Goal: Task Accomplishment & Management: Manage account settings

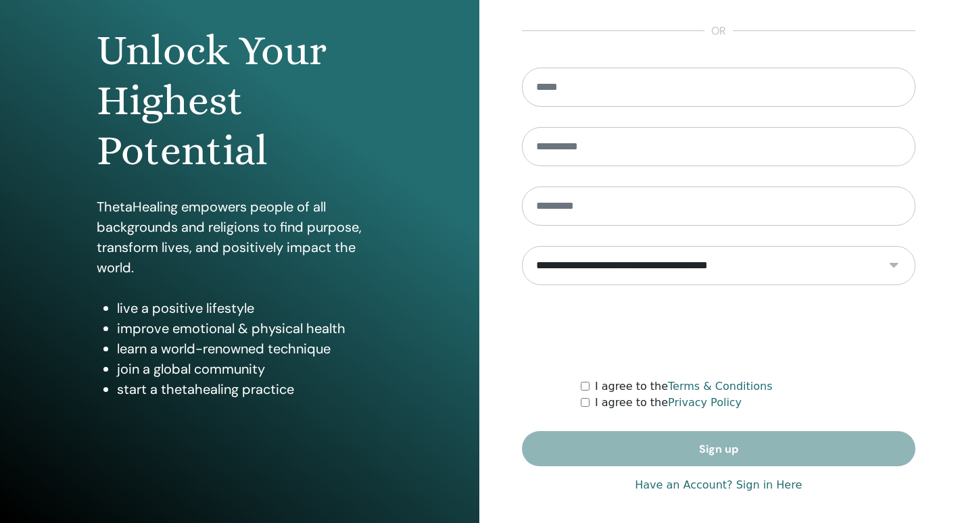
scroll to position [126, 0]
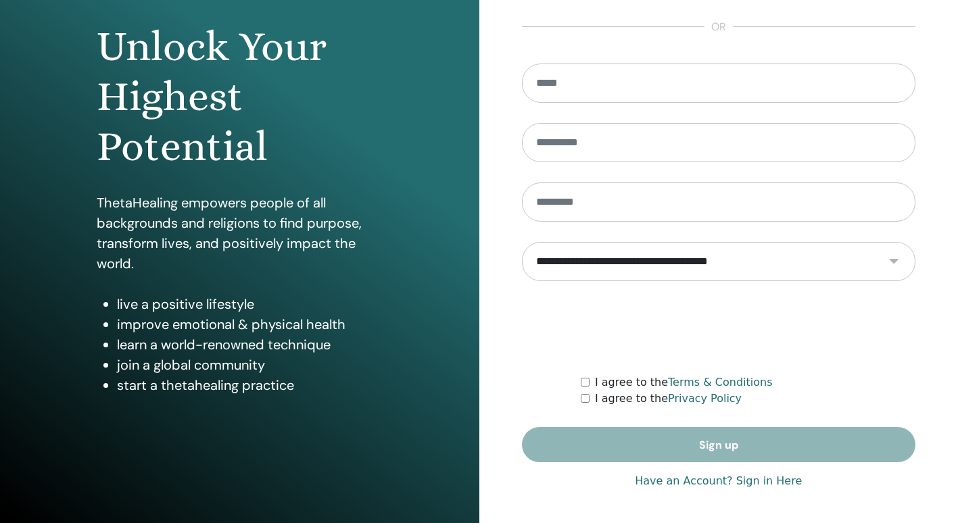
click at [716, 486] on link "Have an Account? Sign in Here" at bounding box center [718, 481] width 167 height 16
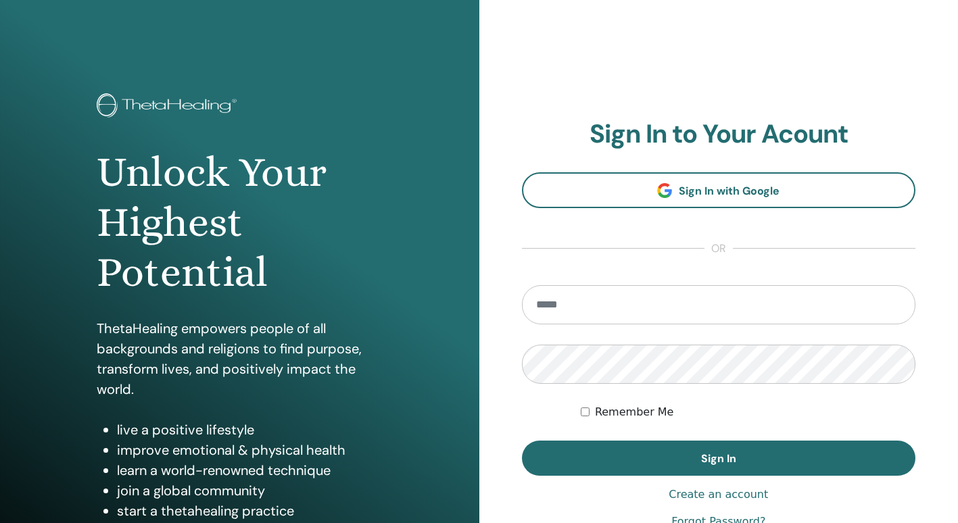
click at [697, 281] on section "Sign In to Your Acount Sign In with Google or Remember Me Sign In" at bounding box center [719, 298] width 394 height 358
click at [690, 304] on input "email" at bounding box center [719, 304] width 394 height 39
type input "**********"
click at [522, 441] on button "Sign In" at bounding box center [719, 458] width 394 height 35
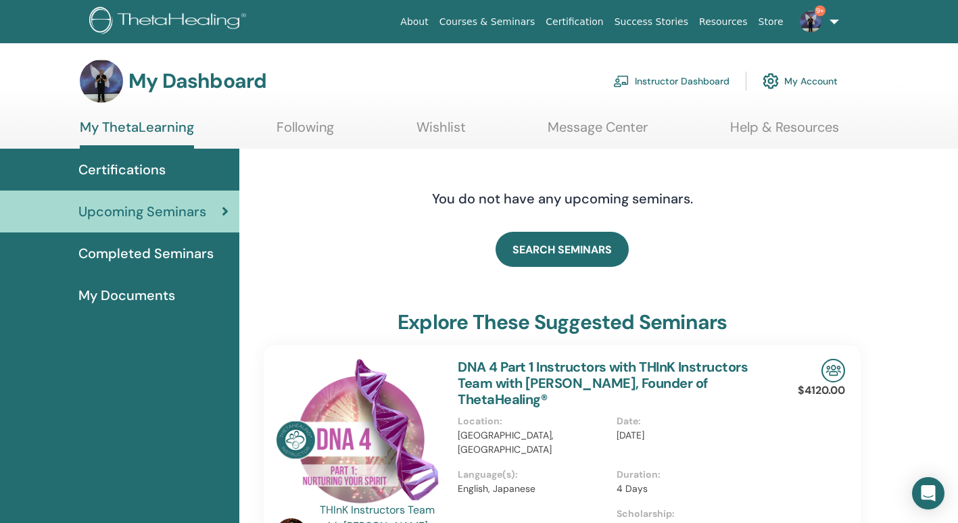
click at [674, 80] on link "Instructor Dashboard" at bounding box center [671, 81] width 116 height 30
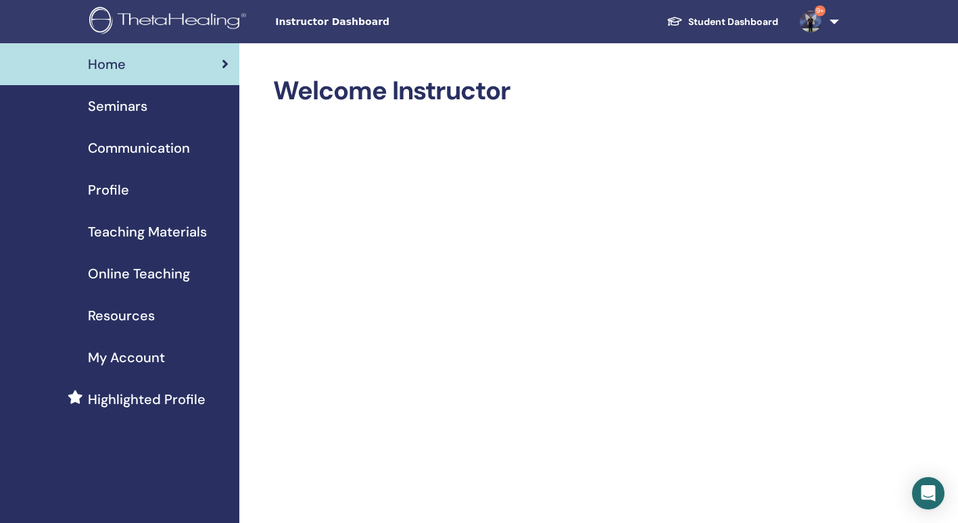
click at [134, 103] on span "Seminars" at bounding box center [118, 106] width 60 height 20
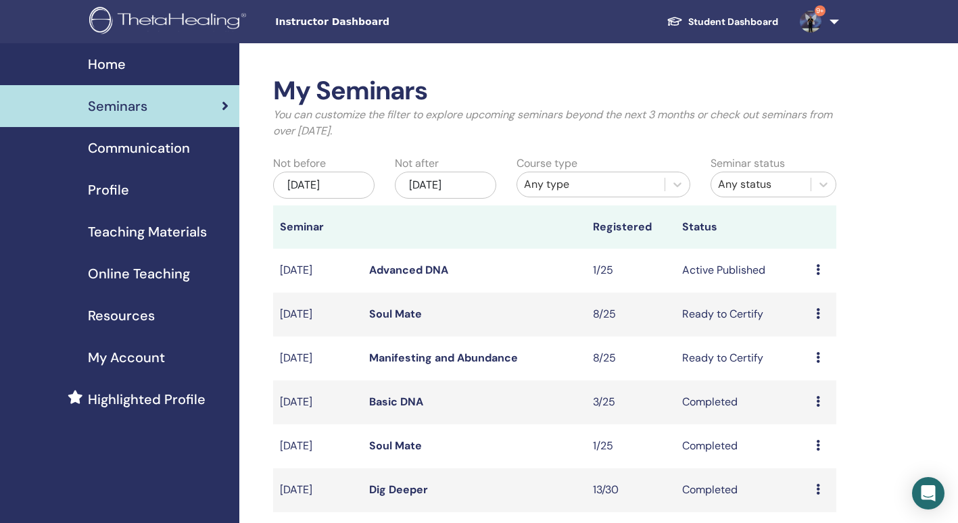
click at [402, 311] on link "Soul Mate" at bounding box center [395, 314] width 53 height 14
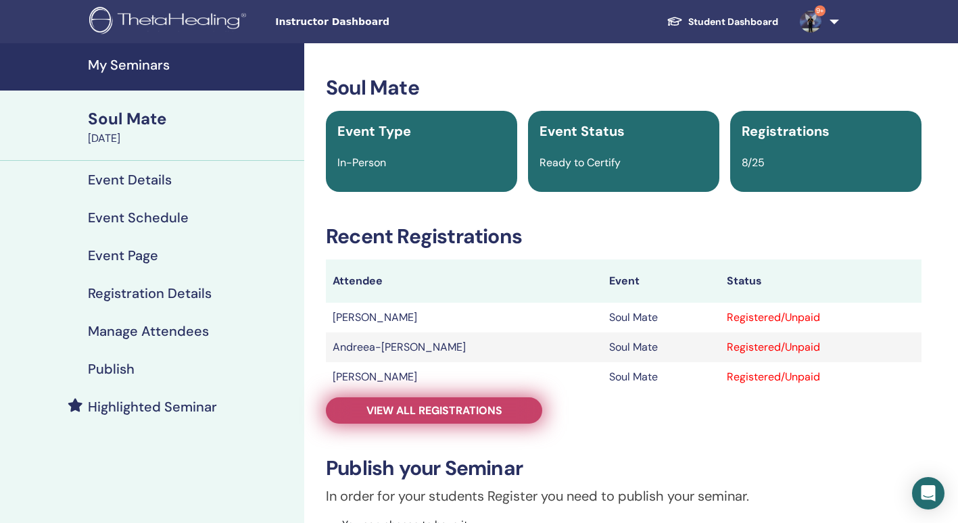
click at [479, 415] on span "View all registrations" at bounding box center [435, 411] width 136 height 14
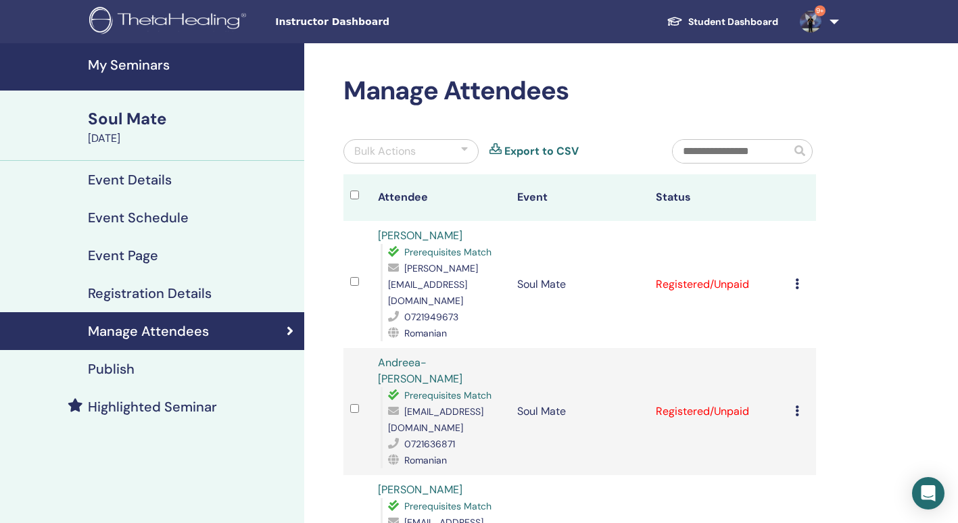
click at [796, 279] on icon at bounding box center [797, 284] width 4 height 11
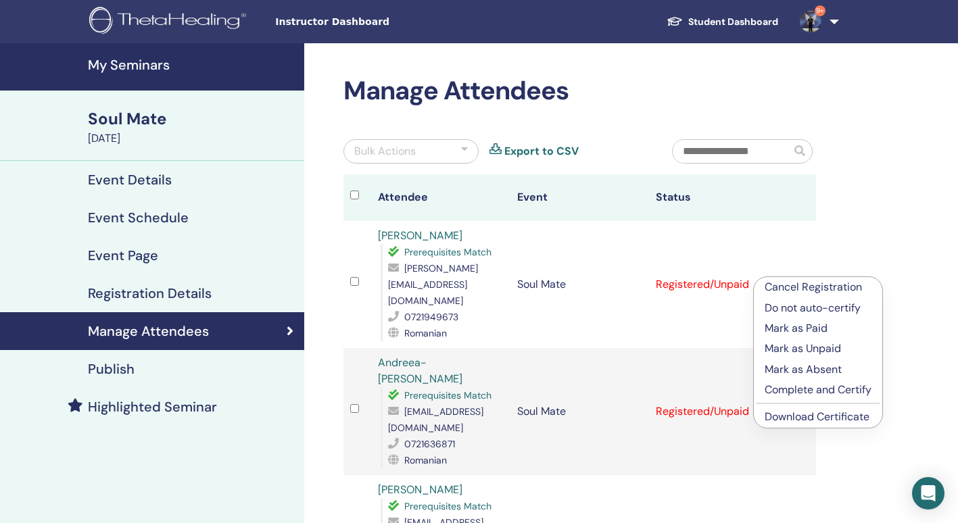
click at [797, 388] on p "Complete and Certify" at bounding box center [818, 390] width 107 height 16
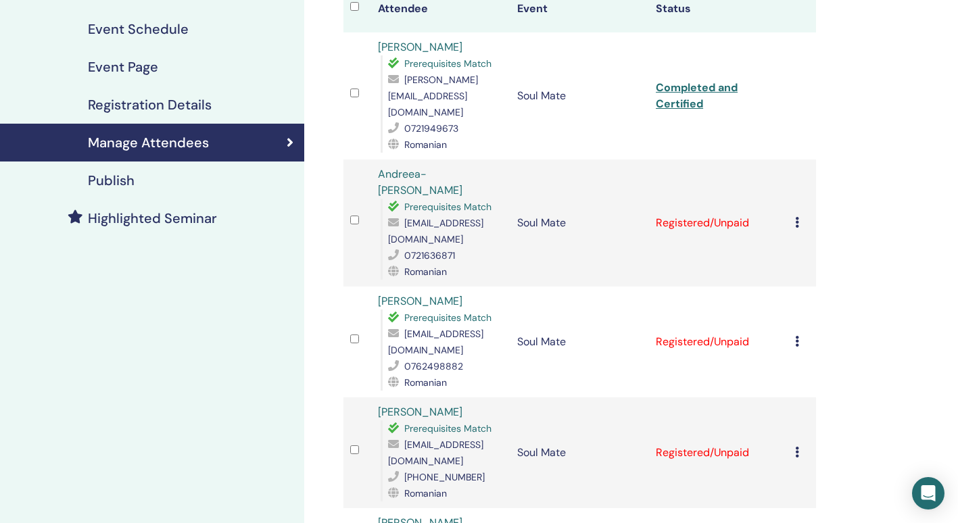
scroll to position [189, 0]
click at [795, 216] on icon at bounding box center [797, 221] width 4 height 11
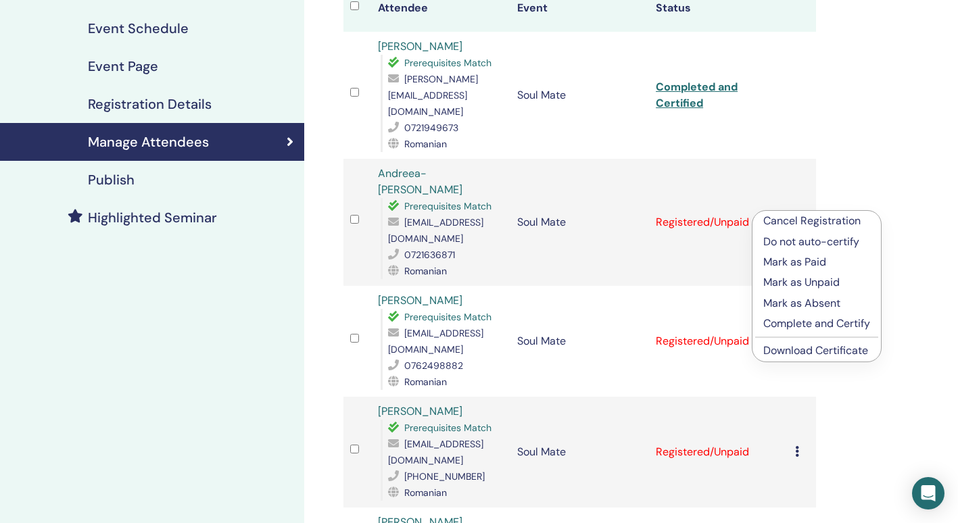
click at [794, 325] on p "Complete and Certify" at bounding box center [817, 324] width 107 height 16
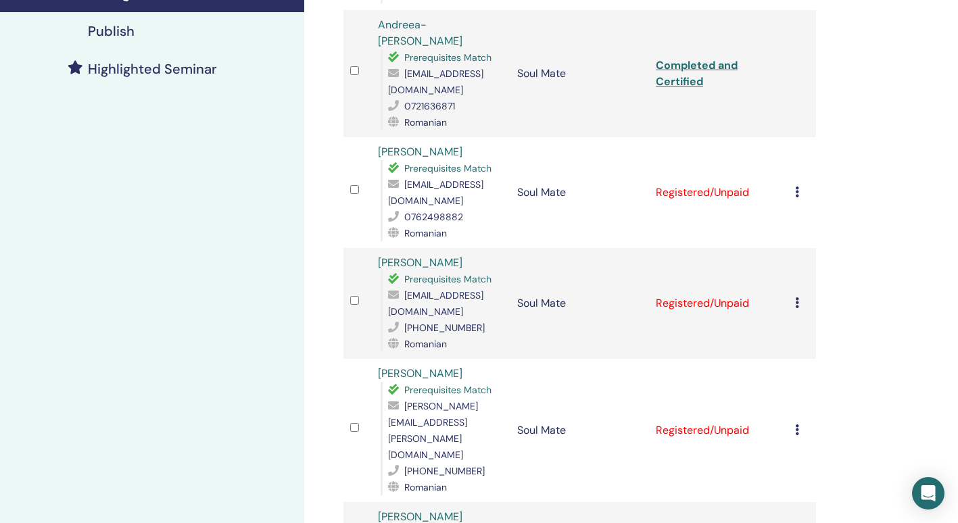
scroll to position [352, 0]
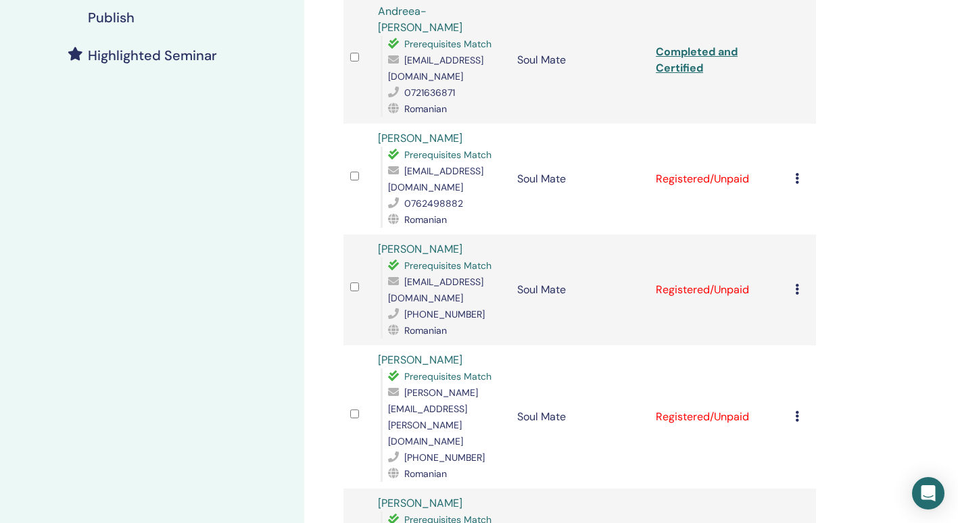
click at [796, 173] on icon at bounding box center [797, 178] width 4 height 11
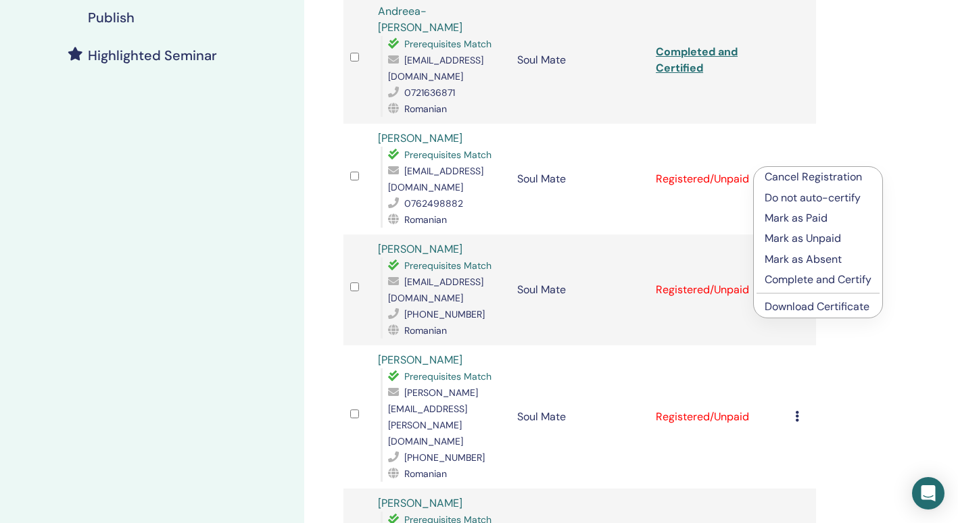
click at [803, 276] on p "Complete and Certify" at bounding box center [818, 280] width 107 height 16
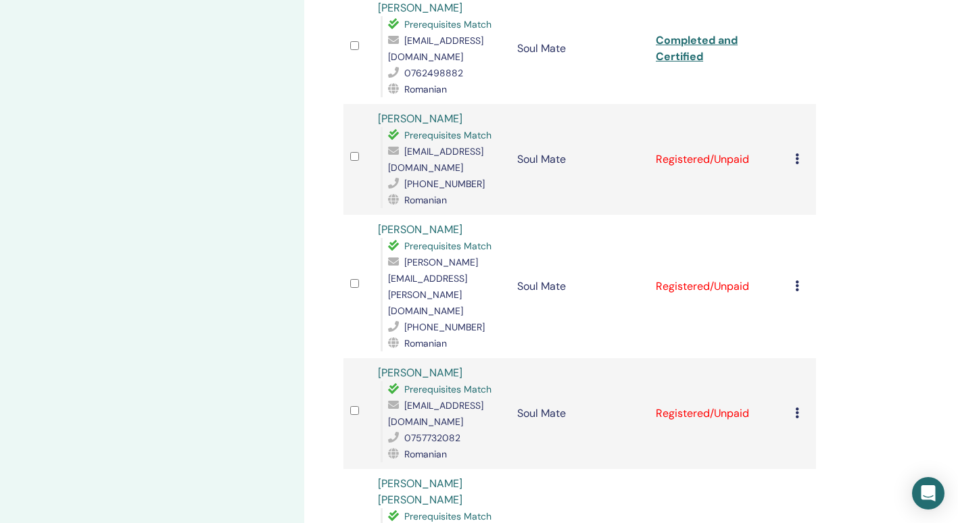
scroll to position [487, 0]
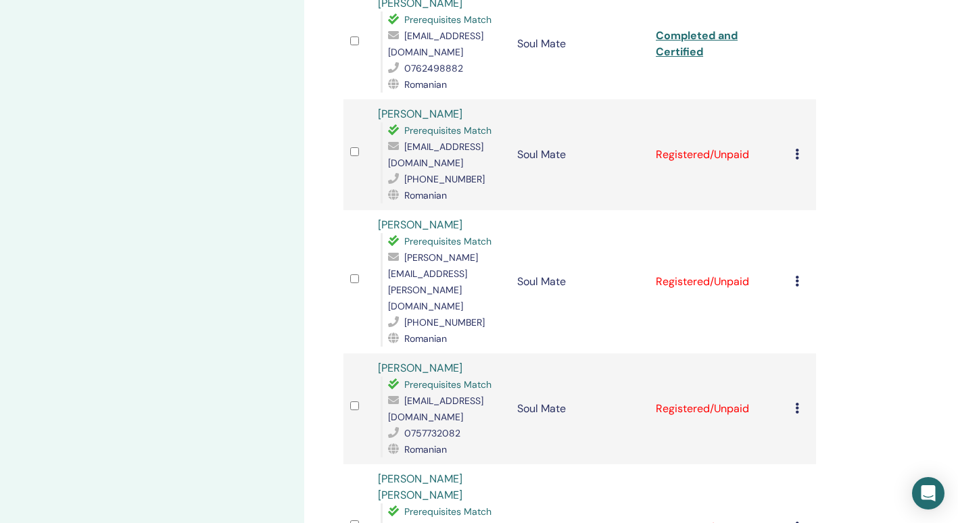
click at [800, 147] on div "Cancel Registration Do not auto-certify Mark as Paid Mark as Unpaid Mark as Abs…" at bounding box center [802, 155] width 14 height 16
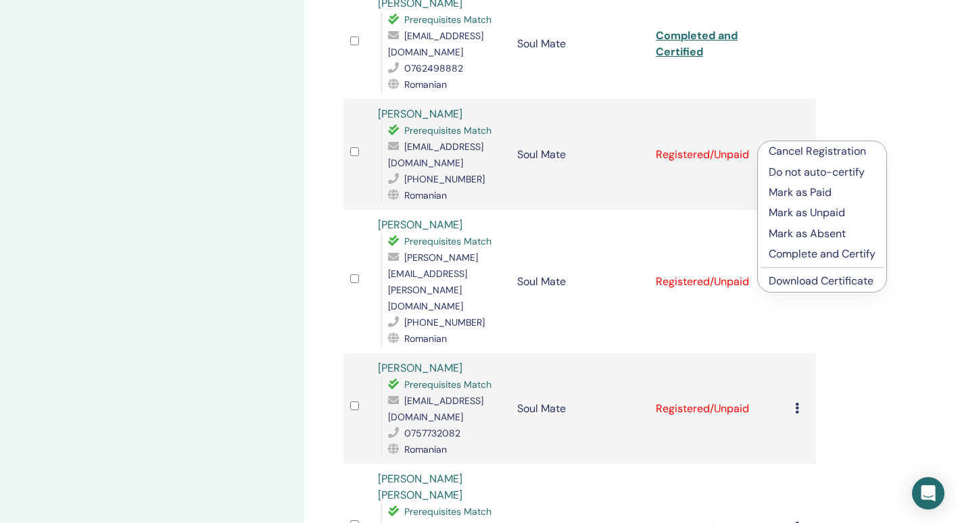
click at [808, 251] on p "Complete and Certify" at bounding box center [822, 254] width 107 height 16
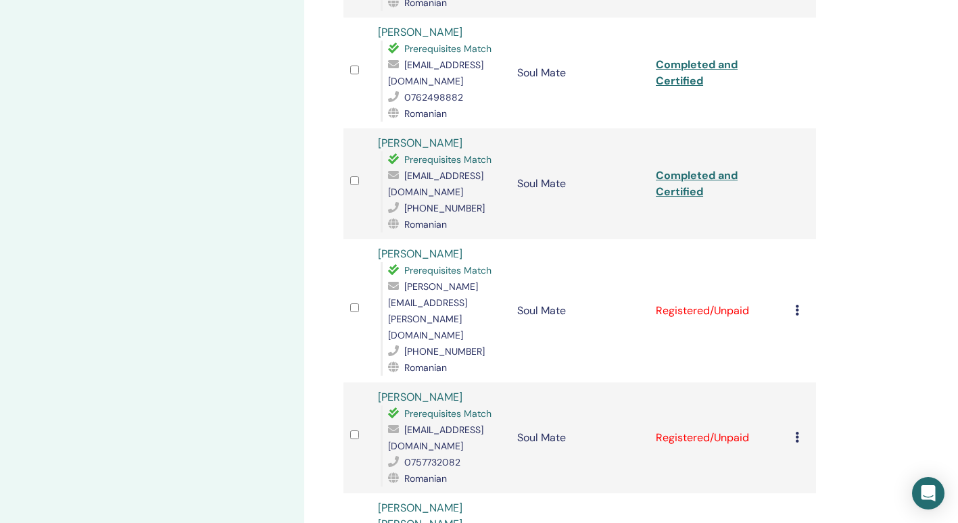
scroll to position [916, 0]
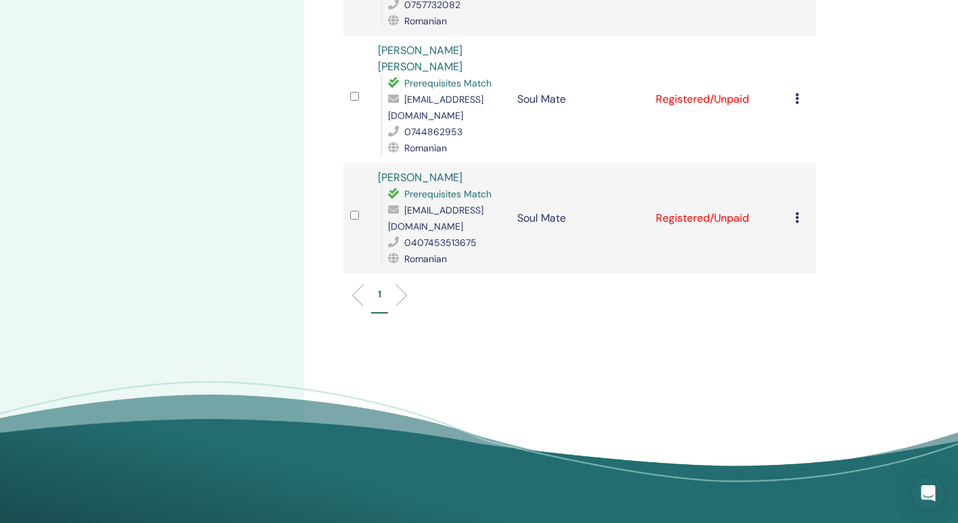
click at [795, 212] on icon at bounding box center [797, 217] width 4 height 11
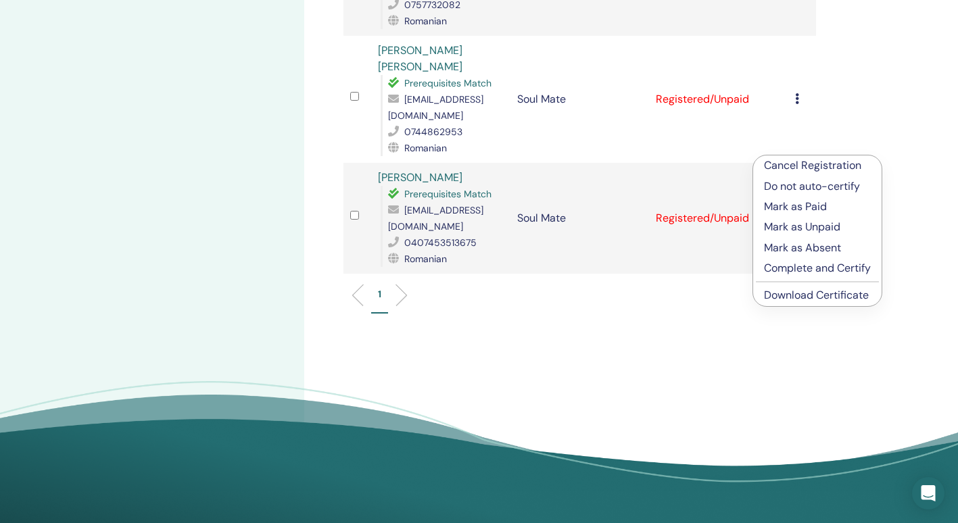
click at [800, 269] on p "Complete and Certify" at bounding box center [817, 268] width 107 height 16
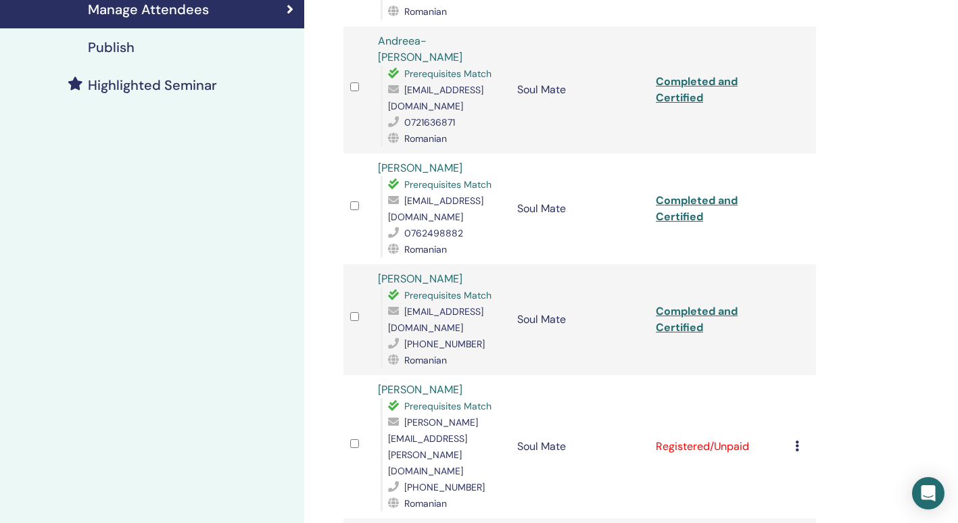
scroll to position [780, 0]
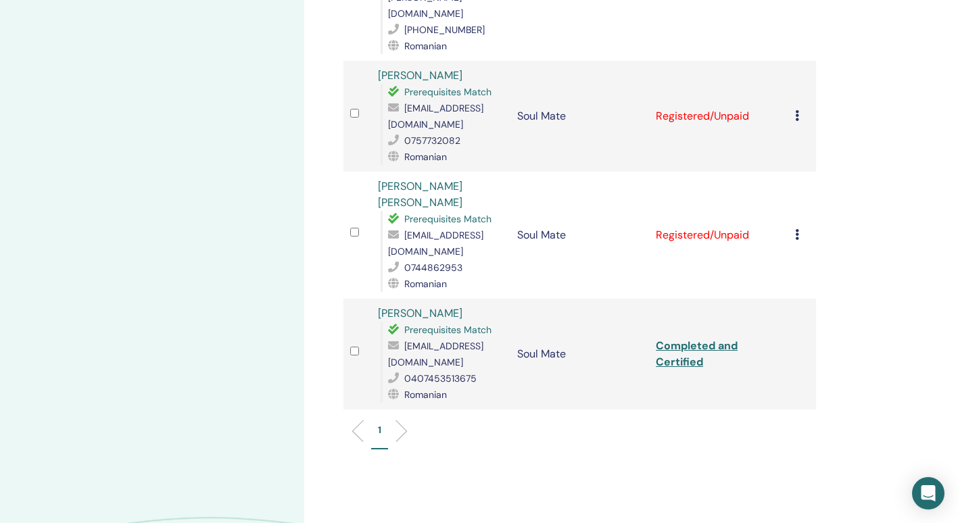
click at [797, 229] on icon at bounding box center [797, 234] width 4 height 11
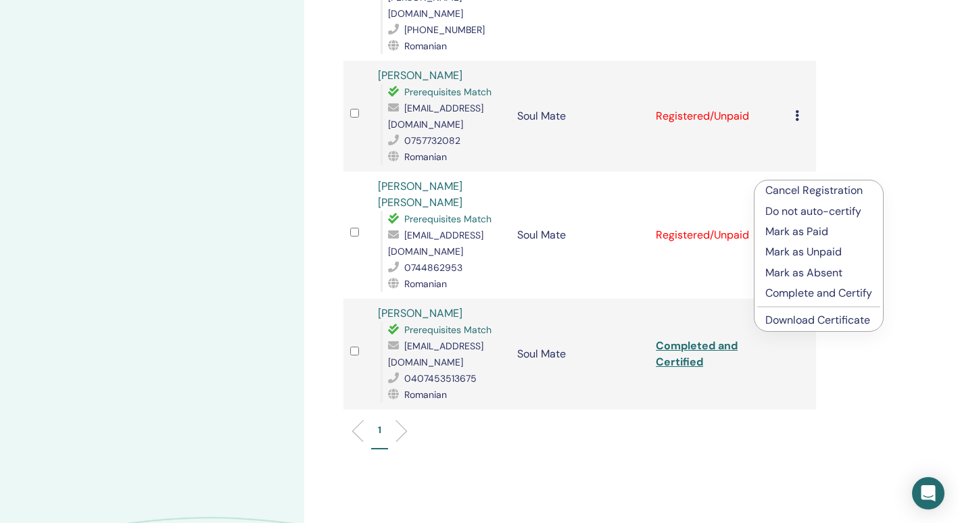
click at [809, 296] on p "Complete and Certify" at bounding box center [819, 293] width 107 height 16
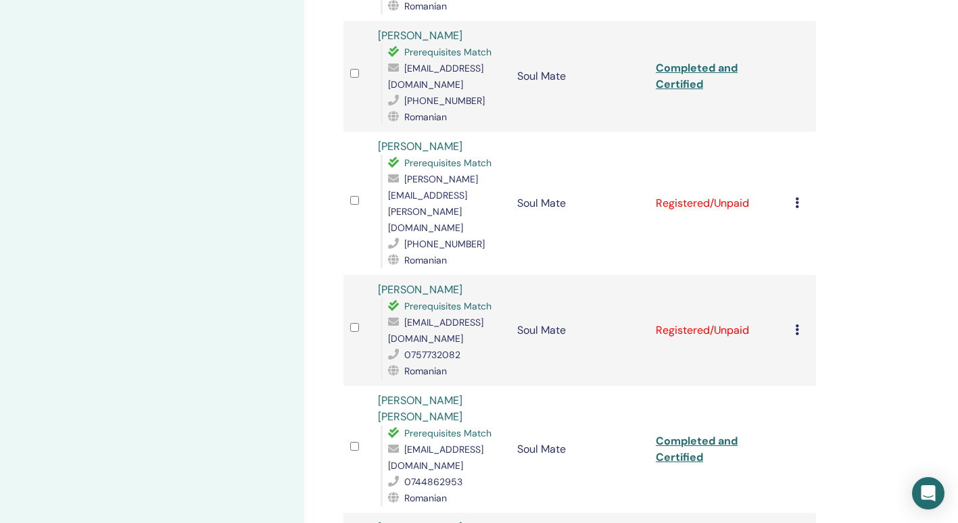
scroll to position [592, 0]
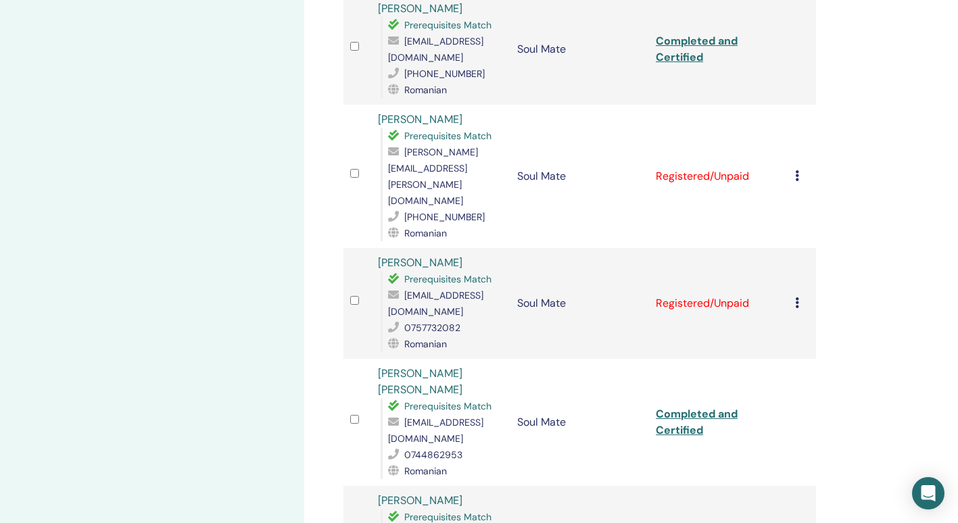
click at [801, 296] on div "Cancel Registration Do not auto-certify Mark as Paid Mark as Unpaid Mark as Abs…" at bounding box center [802, 304] width 14 height 16
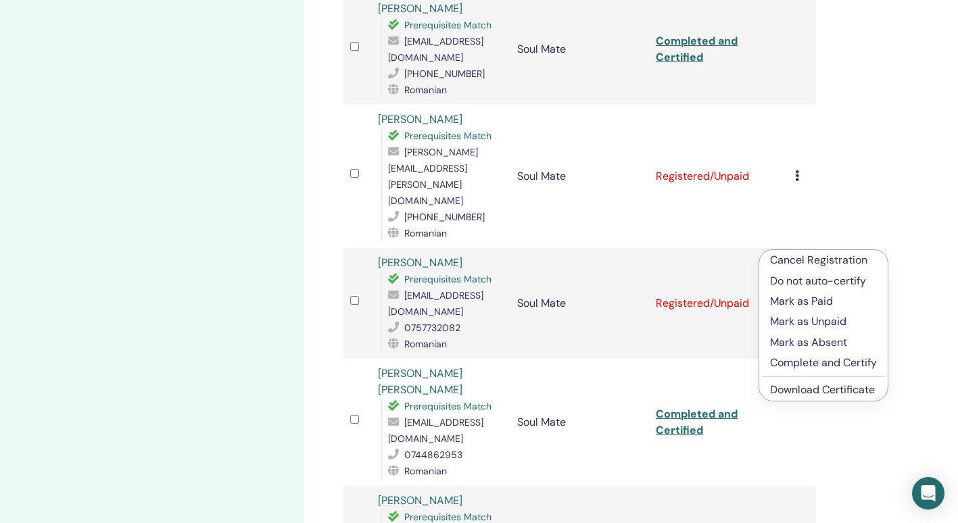
click at [804, 362] on p "Complete and Certify" at bounding box center [823, 363] width 107 height 16
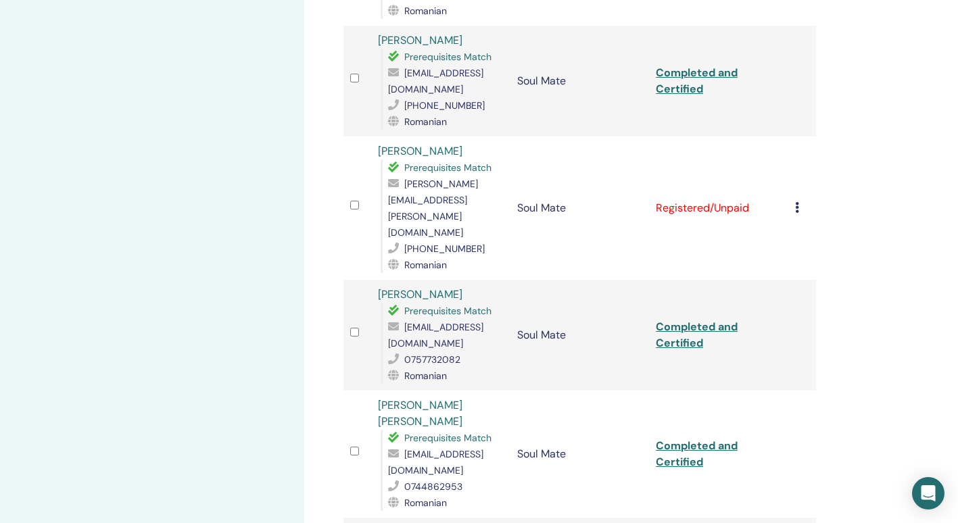
scroll to position [556, 0]
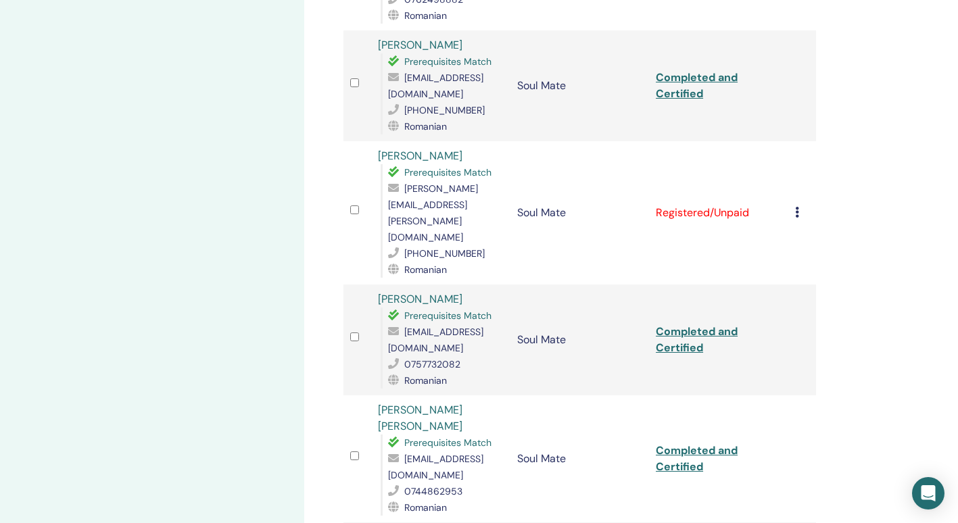
click at [799, 207] on icon at bounding box center [797, 212] width 4 height 11
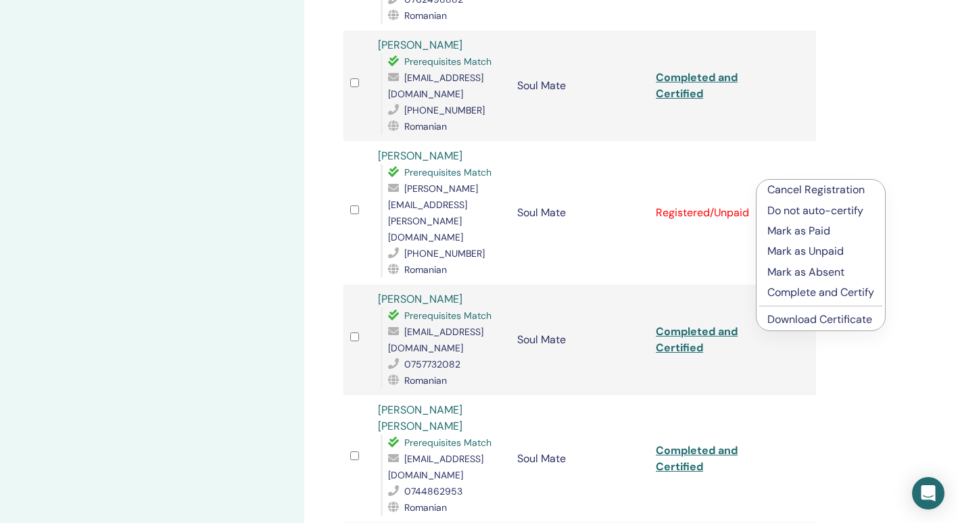
click at [800, 289] on p "Complete and Certify" at bounding box center [821, 293] width 107 height 16
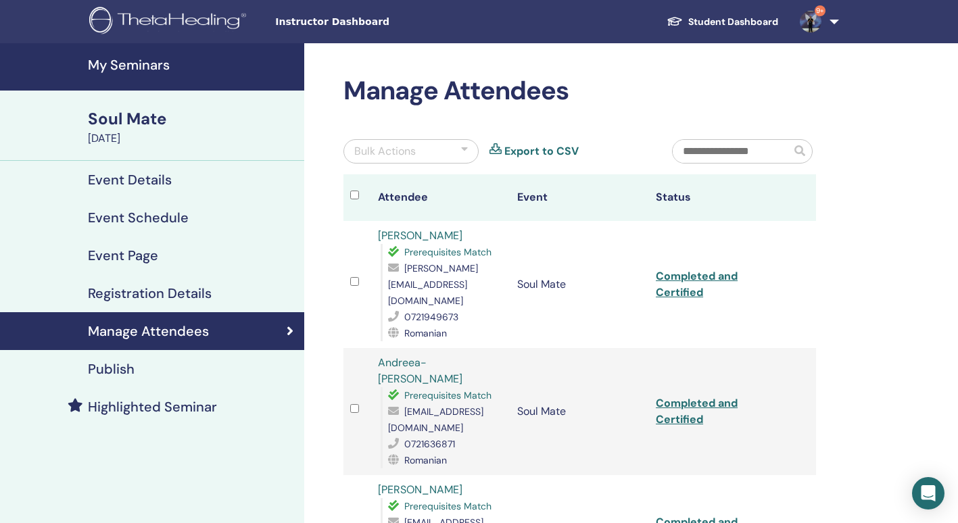
click at [835, 23] on link "9+" at bounding box center [816, 21] width 55 height 43
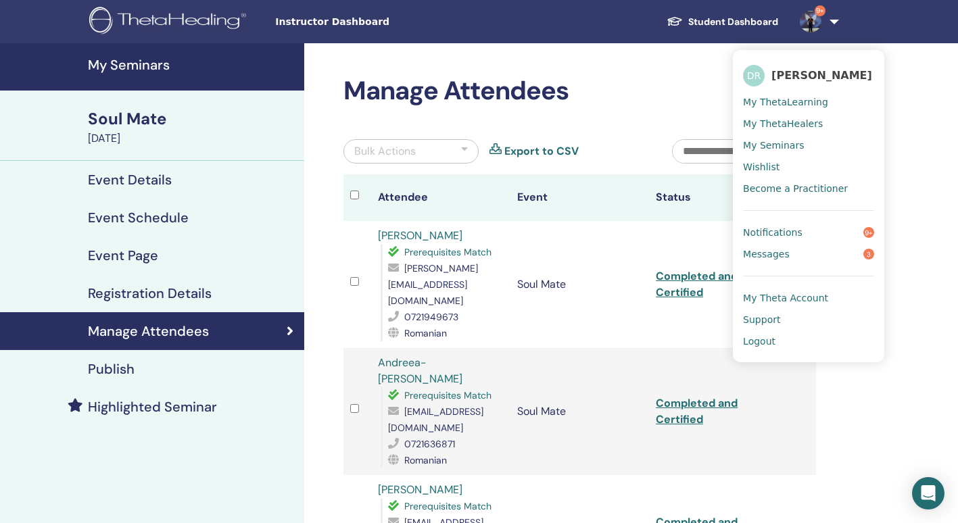
click at [766, 339] on span "Logout" at bounding box center [759, 341] width 32 height 12
